Goal: Task Accomplishment & Management: Manage account settings

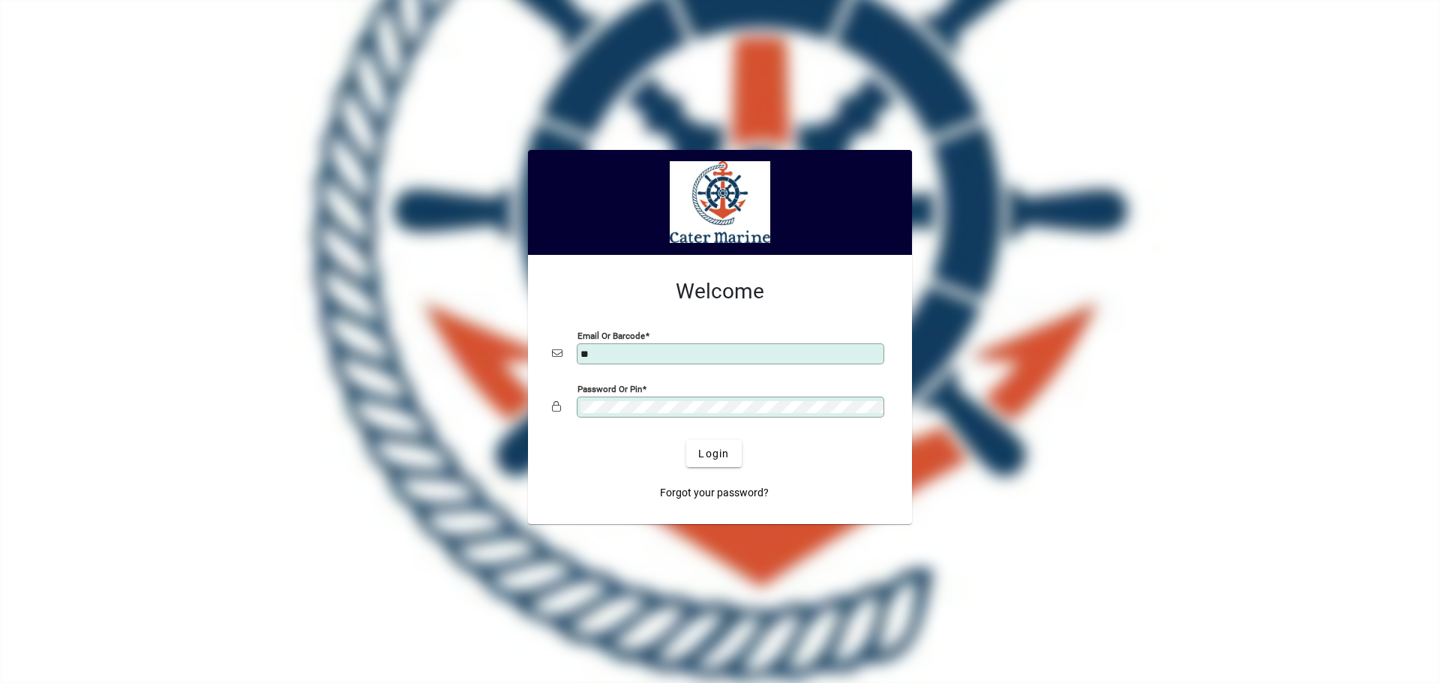
type input "**********"
click at [722, 453] on span "Login" at bounding box center [713, 454] width 31 height 16
